Goal: Transaction & Acquisition: Book appointment/travel/reservation

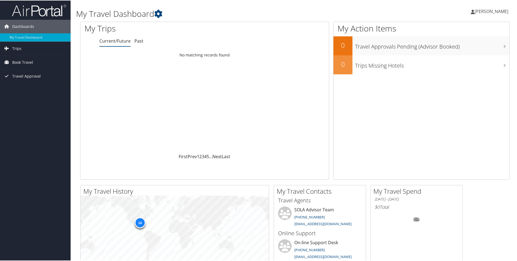
click at [487, 11] on span "[PERSON_NAME]" at bounding box center [492, 11] width 34 height 6
click at [26, 62] on span "Book Travel" at bounding box center [22, 62] width 21 height 14
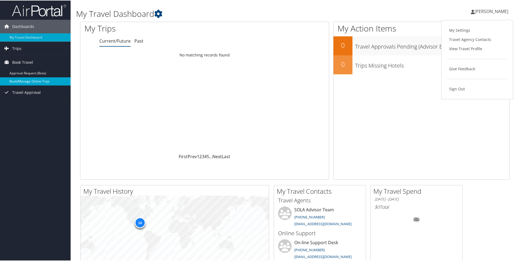
click at [22, 79] on link "Book/Manage Online Trips" at bounding box center [35, 81] width 71 height 8
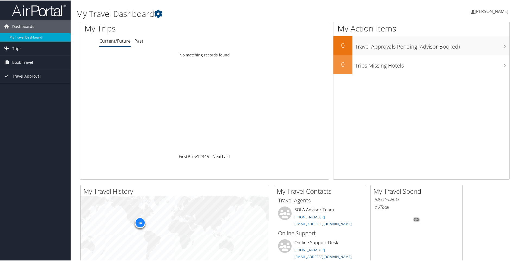
click at [499, 11] on span "[PERSON_NAME]" at bounding box center [492, 11] width 34 height 6
